Goal: Transaction & Acquisition: Purchase product/service

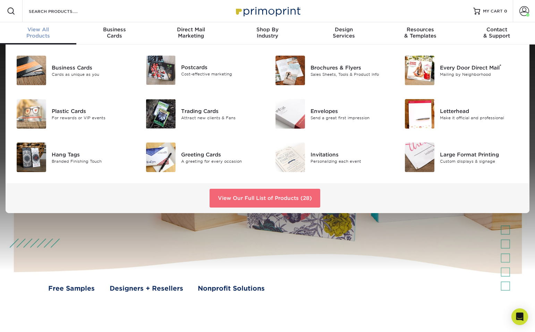
click at [289, 197] on link "View Our Full List of Products (28)" at bounding box center [265, 197] width 111 height 19
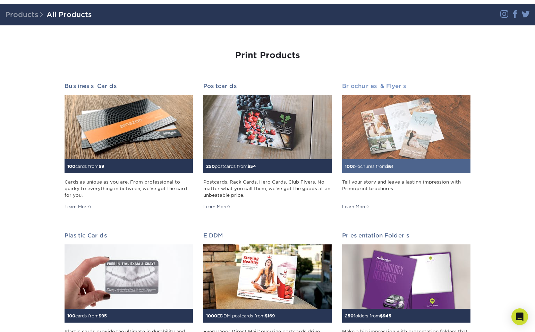
scroll to position [37, 0]
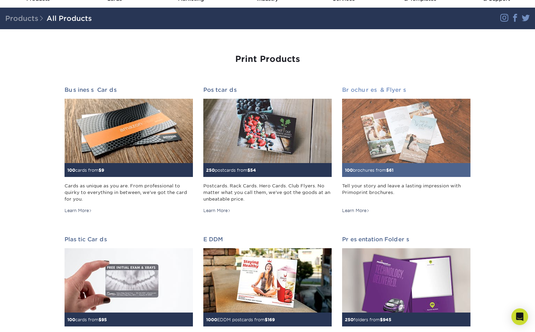
click at [405, 122] on img at bounding box center [406, 131] width 128 height 64
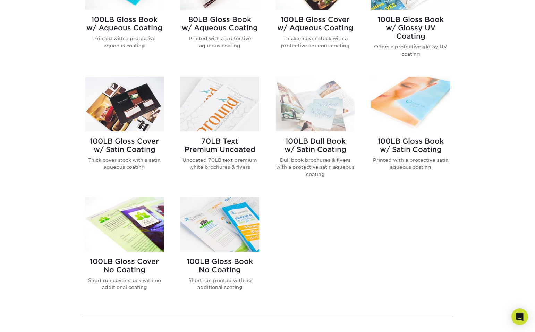
scroll to position [346, 0]
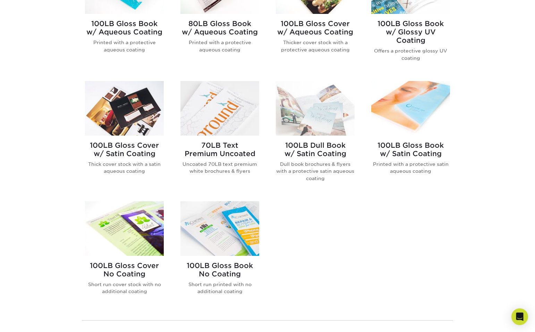
click at [229, 118] on img at bounding box center [220, 108] width 79 height 55
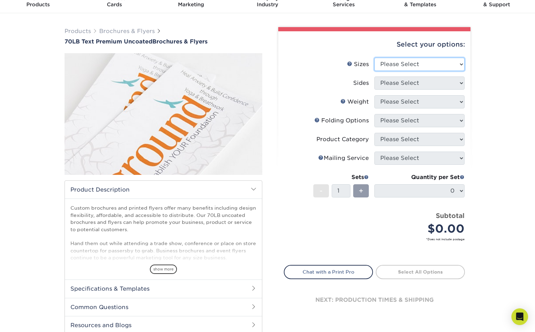
click at [431, 63] on select "Please Select 3.67" x 8.5" 4" x 6" 4" x 8.5" 4" x 9" 4.25" x 5.5" 4.25" x 11" 5…" at bounding box center [420, 64] width 90 height 13
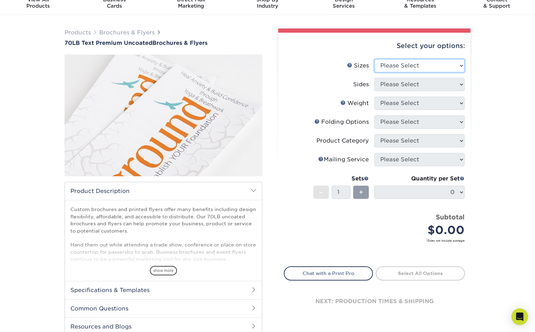
select select "4.00x9.00"
click at [375, 59] on select "Please Select 3.67" x 8.5" 4" x 6" 4" x 8.5" 4" x 9" 4.25" x 5.5" 4.25" x 11" 5…" at bounding box center [420, 65] width 90 height 13
click at [419, 87] on select "Please Select Print Both Sides Print Front Only" at bounding box center [420, 84] width 90 height 13
select select "13abbda7-1d64-4f25-8bb2-c179b224825d"
click at [375, 78] on select "Please Select Print Both Sides Print Front Only" at bounding box center [420, 84] width 90 height 13
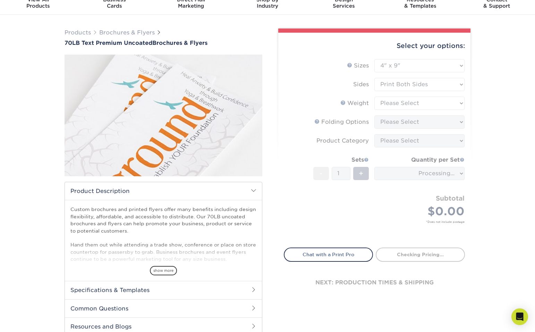
click at [433, 103] on form "Sizes Help Sizes Please Select 3.67" x 8.5" 4" x 6" 4" x 8.5" 4" x 9" 4.25" x 5…" at bounding box center [374, 149] width 181 height 180
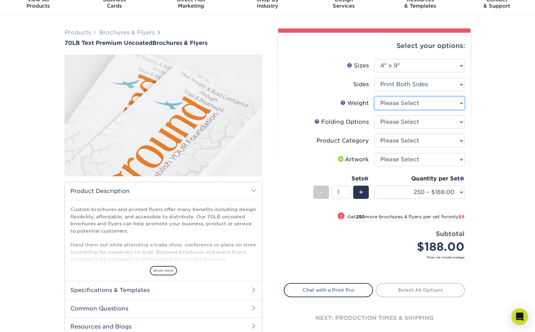
click at [404, 102] on select "Please Select 70LB" at bounding box center [420, 103] width 90 height 13
select select "70LB"
click at [375, 97] on select "Please Select 70LB" at bounding box center [420, 103] width 90 height 13
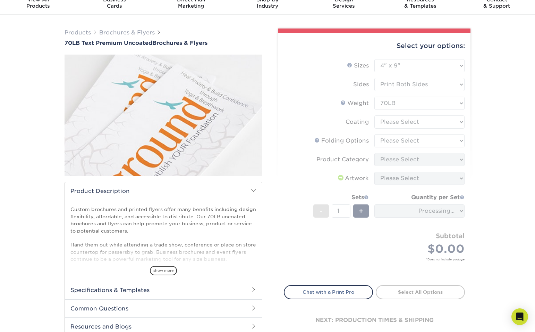
click at [415, 123] on form "Sizes Help Sizes Please Select 3.67" x 8.5" 4" x 6" 4" x 8.5" 4" x 9" 4.25" x 5…" at bounding box center [374, 168] width 181 height 218
click at [417, 120] on select at bounding box center [420, 121] width 90 height 13
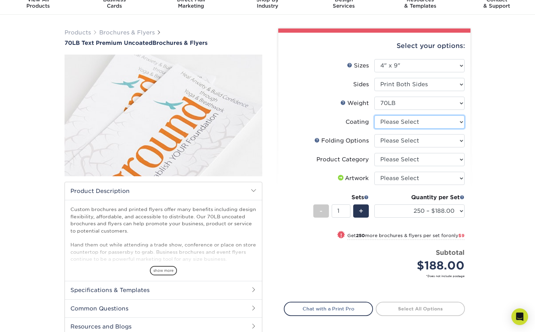
select select "3e7618de-abca-4bda-9f97-8b9129e913d8"
click at [375, 115] on select at bounding box center [420, 121] width 90 height 13
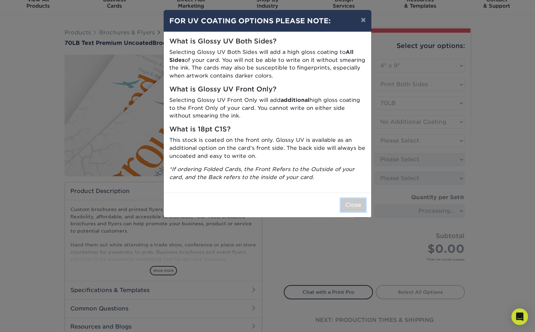
click at [348, 209] on button "Close" at bounding box center [353, 204] width 25 height 13
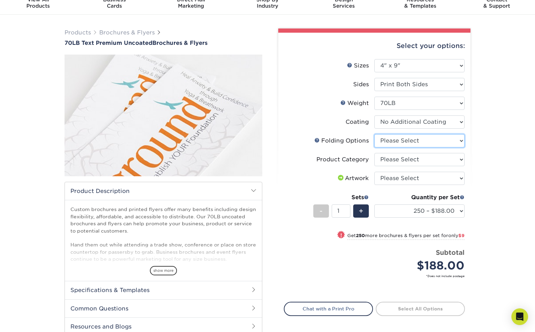
click at [417, 141] on select "Please Select FLAT - No Folding Tri-Fold / Letter Fold Z-Fold Half-Fold" at bounding box center [420, 140] width 90 height 13
select select "9b1d5825-34d1-4721-9874-ed79abb003d7"
click at [375, 134] on select "Please Select FLAT - No Folding Tri-Fold / Letter Fold Z-Fold Half-Fold" at bounding box center [420, 140] width 90 height 13
click at [424, 161] on select "Please Select Flyers and Brochures" at bounding box center [420, 159] width 90 height 13
select select "1a668080-6b7c-4174-b399-2c3833b27ef4"
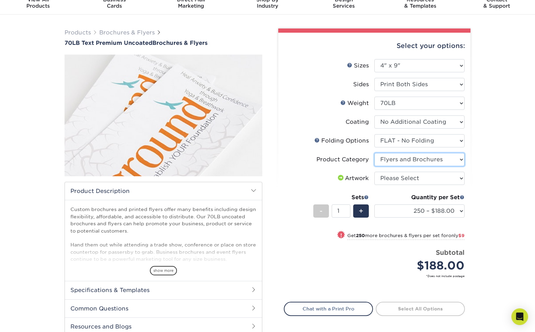
click at [375, 153] on select "Please Select Flyers and Brochures" at bounding box center [420, 159] width 90 height 13
click at [423, 177] on select "Please Select I will upload files I need a design - $175" at bounding box center [420, 177] width 90 height 13
select select "upload"
click at [375, 171] on select "Please Select I will upload files I need a design - $175" at bounding box center [420, 177] width 90 height 13
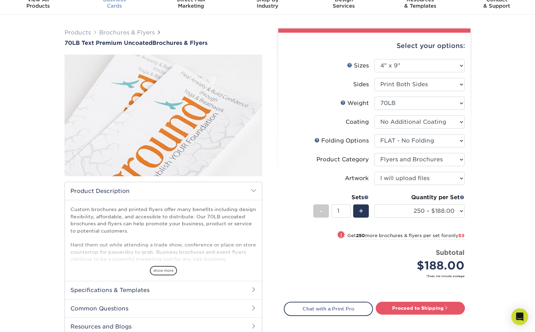
click at [119, 6] on div "Business Cards" at bounding box center [114, 3] width 76 height 12
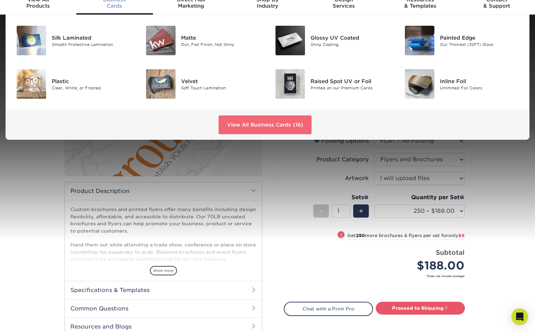
click at [285, 125] on link "View All Business Cards (16)" at bounding box center [265, 124] width 93 height 19
click at [260, 128] on link "View All Business Cards (16)" at bounding box center [265, 124] width 93 height 19
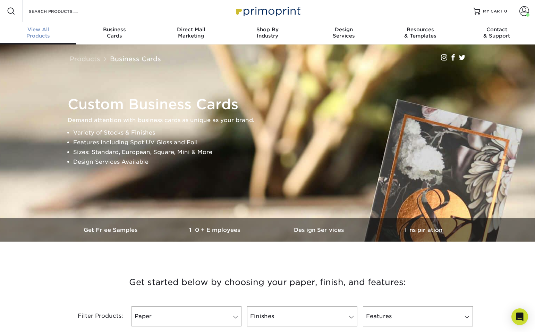
click at [42, 36] on div "View All Products" at bounding box center [38, 32] width 76 height 12
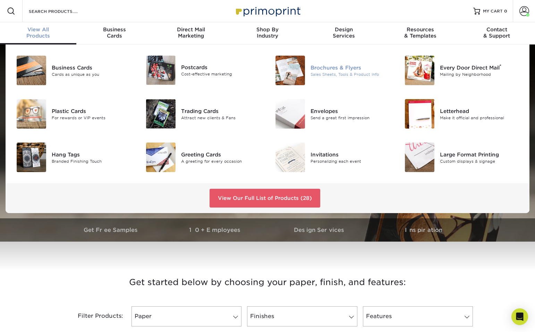
click at [299, 58] on img at bounding box center [291, 71] width 30 height 30
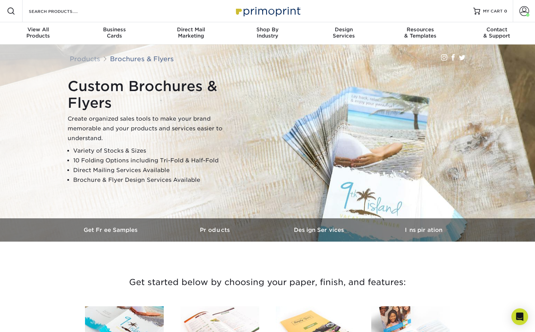
click at [73, 6] on div "Search Products" at bounding box center [59, 11] width 73 height 22
click at [73, 13] on input "Search Products" at bounding box center [62, 11] width 68 height 8
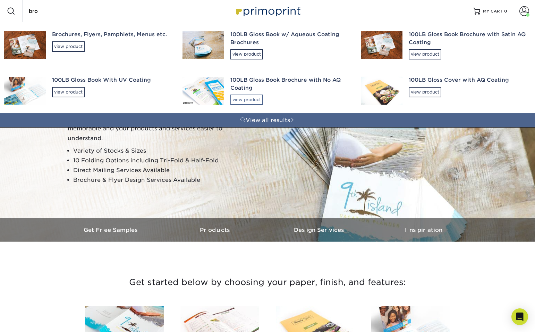
type input "bro"
click at [251, 100] on div "view product" at bounding box center [247, 99] width 33 height 10
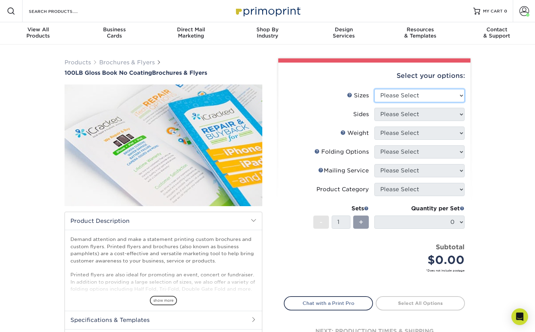
click at [409, 94] on select "Please Select 3.67" x 8.5" 4" x 6" 4" x 8.5" 4" x 9" 4" x 10" 4" x 11" 4" x 15"…" at bounding box center [420, 95] width 90 height 13
select select "4.00x9.00"
click at [375, 89] on select "Please Select 3.67" x 8.5" 4" x 6" 4" x 8.5" 4" x 9" 4" x 10" 4" x 11" 4" x 15"…" at bounding box center [420, 95] width 90 height 13
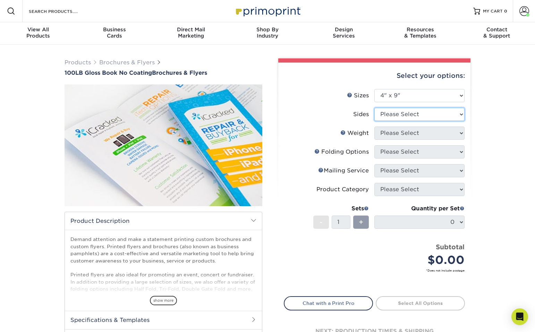
click at [418, 115] on select "Please Select Print Both Sides Print Front Only" at bounding box center [420, 114] width 90 height 13
select select "13abbda7-1d64-4f25-8bb2-c179b224825d"
click at [375, 108] on select "Please Select Print Both Sides Print Front Only" at bounding box center [420, 114] width 90 height 13
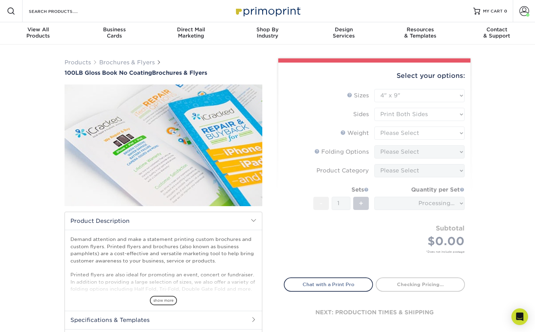
click at [416, 133] on form "Sizes Help Sizes Please Select 3.67" x 8.5" 4" x 6" 4" x 8.5" 4" x 9" 4" x 10" …" at bounding box center [374, 179] width 181 height 180
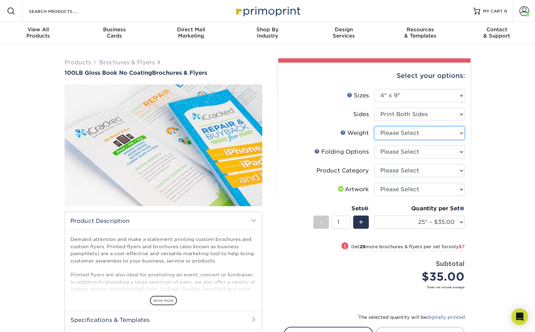
click at [428, 132] on select "Please Select 100LB" at bounding box center [420, 132] width 90 height 13
select select "100LB"
click at [375, 126] on select "Please Select 100LB" at bounding box center [420, 132] width 90 height 13
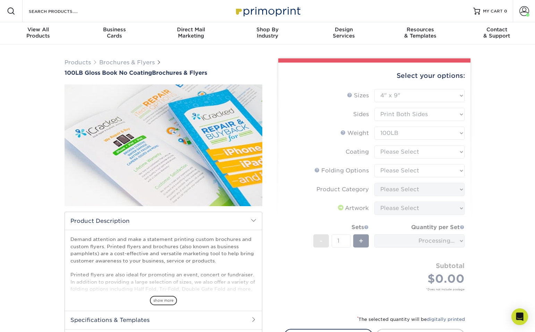
click at [419, 152] on form "Sizes Help Sizes Please Select 3.67" x 8.5" 4" x 6" 4" x 8.5" 4" x 9" 4" x 10" …" at bounding box center [374, 198] width 181 height 218
click at [423, 152] on form "Sizes Help Sizes Please Select 3.67" x 8.5" 4" x 6" 4" x 8.5" 4" x 9" 4" x 10" …" at bounding box center [374, 198] width 181 height 218
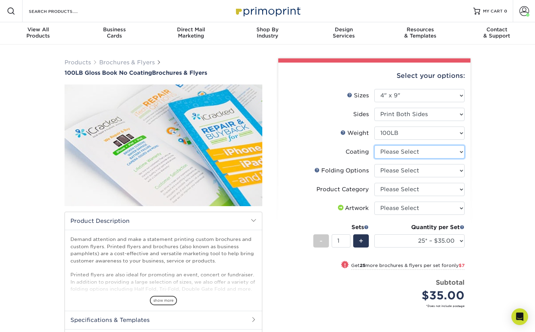
click at [423, 152] on select at bounding box center [420, 151] width 90 height 13
select select "3e7618de-abca-4bda-9f97-8b9129e913d8"
click at [375, 145] on select at bounding box center [420, 151] width 90 height 13
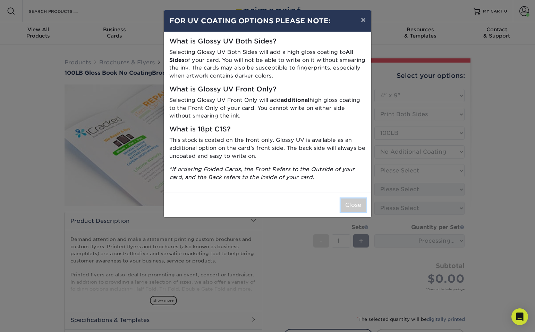
drag, startPoint x: 363, startPoint y: 203, endPoint x: 368, endPoint y: 201, distance: 5.9
click at [363, 203] on button "Close" at bounding box center [353, 204] width 25 height 13
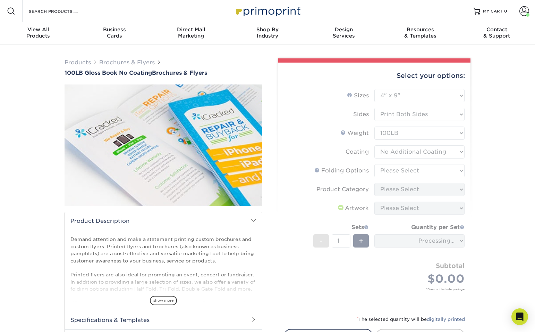
click at [428, 169] on form "Sizes Help Sizes Please Select 3.67" x 8.5" 4" x 6" 4" x 8.5" 4" x 9" 4" x 10" …" at bounding box center [374, 198] width 181 height 218
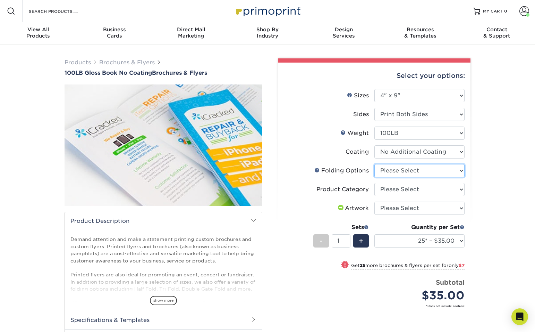
click at [410, 170] on select "Please Select FLAT - No Folding" at bounding box center [420, 170] width 90 height 13
select select "9b1d5825-34d1-4721-9874-ed79abb003d7"
click at [375, 164] on select "Please Select FLAT - No Folding" at bounding box center [420, 170] width 90 height 13
click at [405, 190] on select "Please Select Flyers and Brochures" at bounding box center [420, 189] width 90 height 13
select select "1a668080-6b7c-4174-b399-2c3833b27ef4"
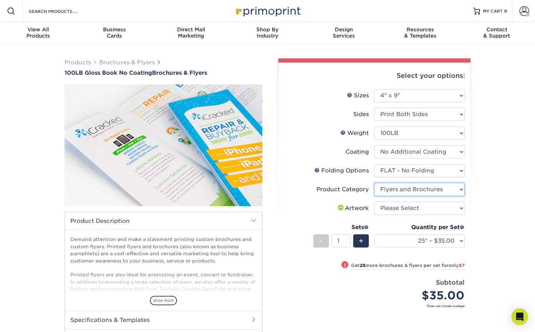
click at [375, 183] on select "Please Select Flyers and Brochures" at bounding box center [420, 189] width 90 height 13
click at [421, 209] on select "Please Select I will upload files I need a design - $175" at bounding box center [420, 207] width 90 height 13
select select "upload"
click at [375, 201] on select "Please Select I will upload files I need a design - $175" at bounding box center [420, 207] width 90 height 13
click at [436, 241] on select "25* – $35.00 50* – $42.00 75* – $52.00 100* – $66.00 250* – $90.00 500 – $149.00" at bounding box center [420, 240] width 90 height 13
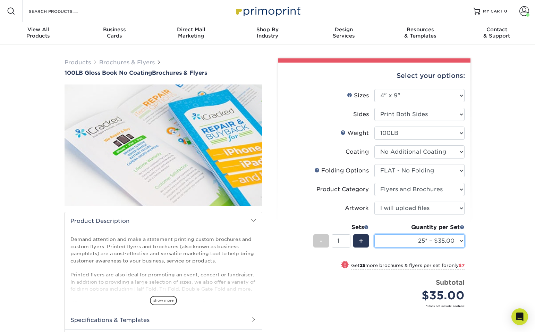
select select "500 – $149.00"
click at [375, 234] on select "25* – $35.00 50* – $42.00 75* – $52.00 100* – $66.00 250* – $90.00 500 – $149.00" at bounding box center [420, 240] width 90 height 13
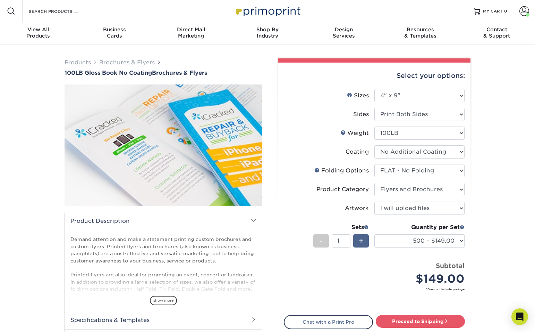
click at [362, 240] on span "+" at bounding box center [361, 240] width 5 height 10
click at [321, 241] on span "-" at bounding box center [321, 240] width 3 height 10
click at [360, 240] on span "+" at bounding box center [361, 240] width 5 height 10
type input "2"
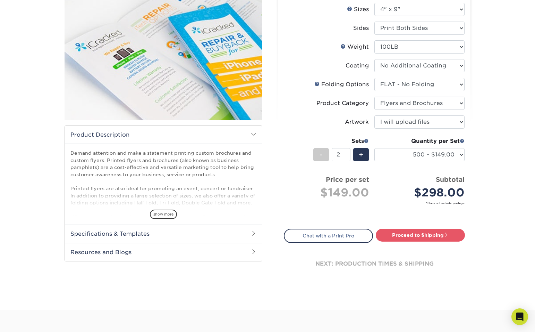
scroll to position [86, 0]
click at [411, 238] on link "Proceed to Shipping" at bounding box center [420, 235] width 89 height 12
type input "Set 1"
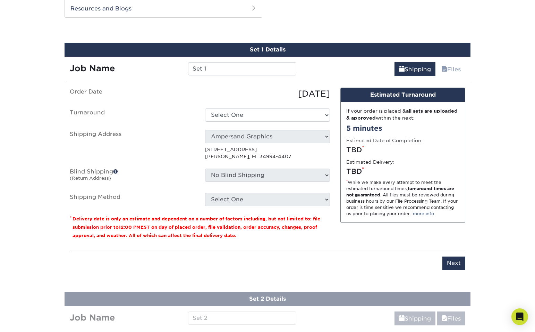
scroll to position [334, 0]
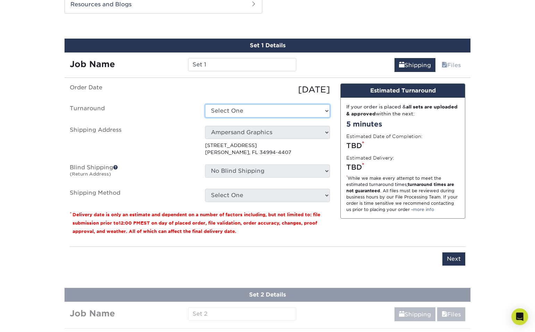
click at [285, 109] on select "Select One 2-4 Business Days 2 Day Next Business Day" at bounding box center [267, 110] width 125 height 13
select select "7668c303-4e62-4041-a6fa-961bf2a627a4"
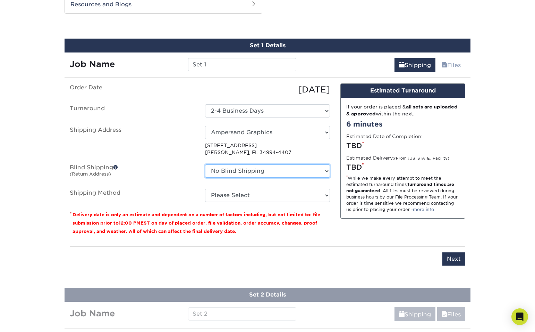
click at [284, 170] on select "No Blind Shipping Ampersand Graphics + Add New Address" at bounding box center [267, 170] width 125 height 13
select select "260382"
click at [205, 164] on select "No Blind Shipping Ampersand Graphics + Add New Address" at bounding box center [267, 170] width 125 height 13
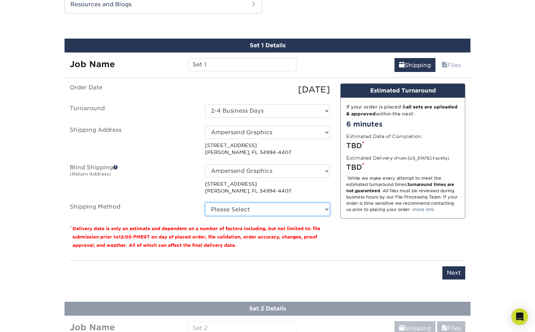
click at [295, 210] on select "Please Select Ground Shipping (+$17.33) 3 Day Shipping Service (+$21.07) 2 Day …" at bounding box center [267, 208] width 125 height 13
select select "03"
click at [205, 202] on select "Please Select Ground Shipping (+$17.33) 3 Day Shipping Service (+$21.07) 2 Day …" at bounding box center [267, 208] width 125 height 13
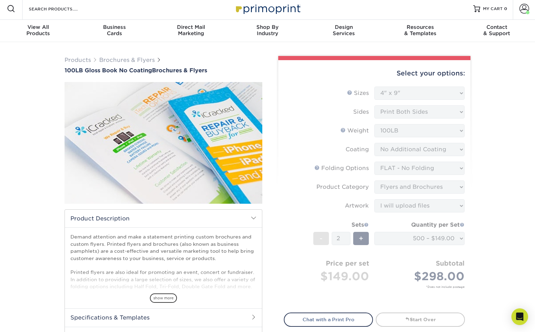
scroll to position [2, 0]
